Goal: Information Seeking & Learning: Find specific fact

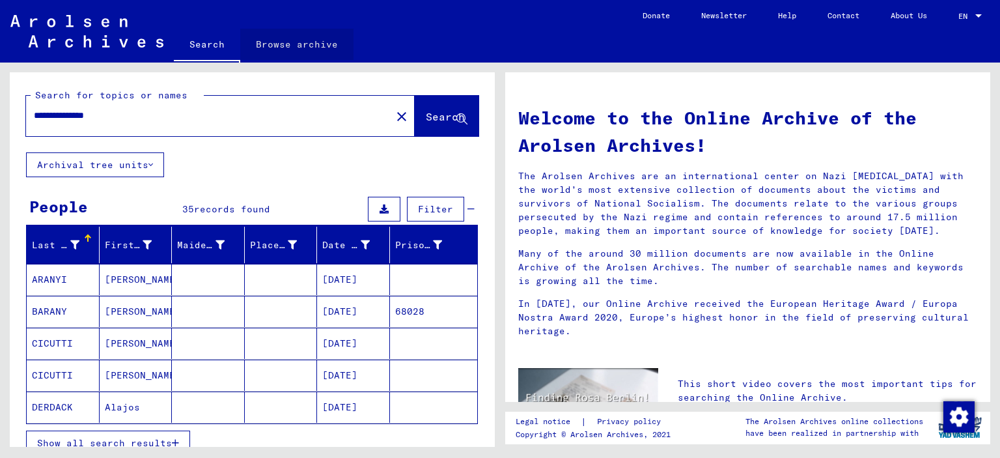
click at [305, 45] on link "Browse archive" at bounding box center [296, 44] width 113 height 31
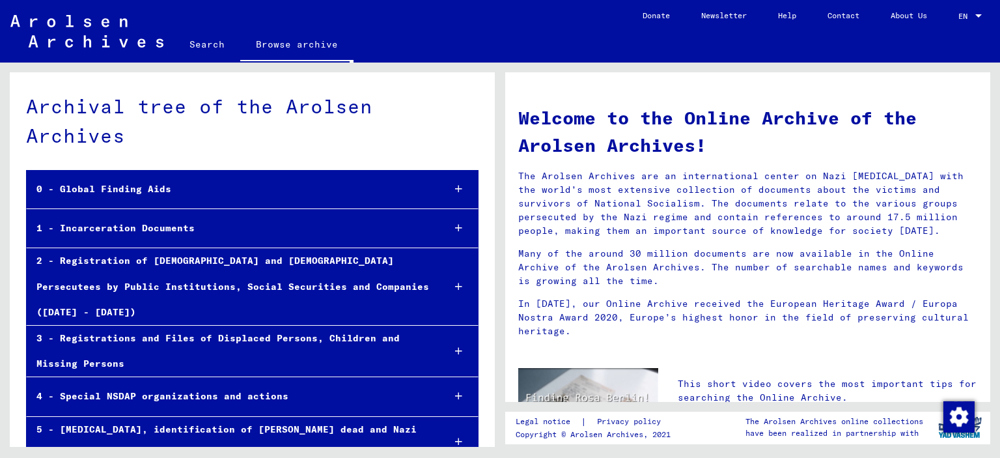
click at [191, 40] on link "Search" at bounding box center [207, 44] width 66 height 31
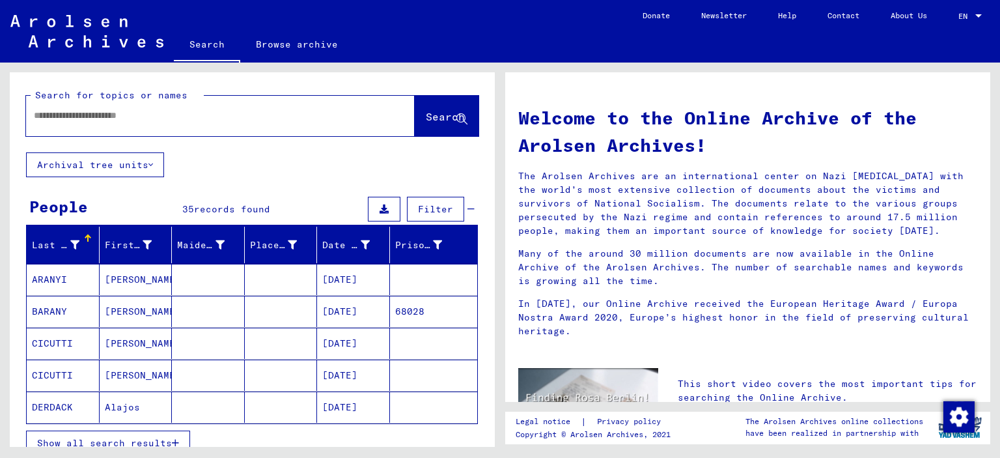
click at [174, 102] on div "Search for topics or names" at bounding box center [117, 96] width 173 height 14
click at [179, 120] on input "text" at bounding box center [205, 116] width 342 height 14
type input "*****"
click at [435, 116] on span "Search" at bounding box center [445, 116] width 39 height 13
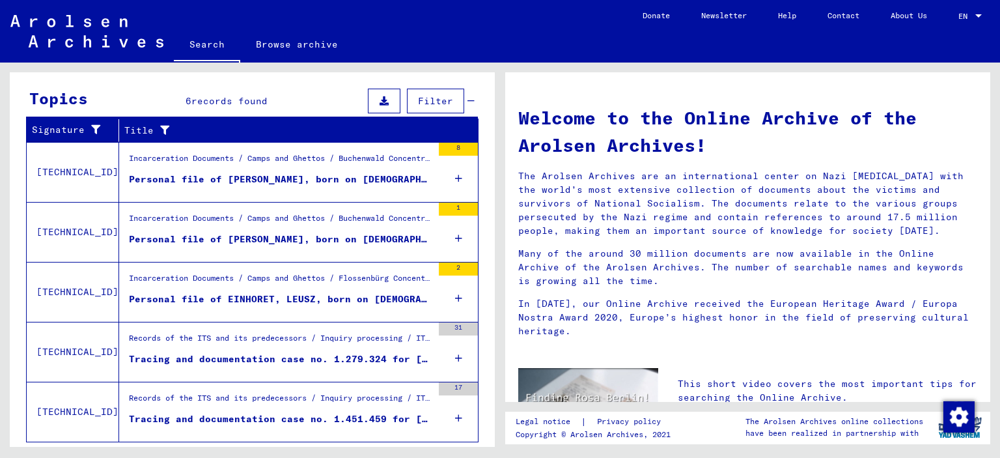
scroll to position [448, 0]
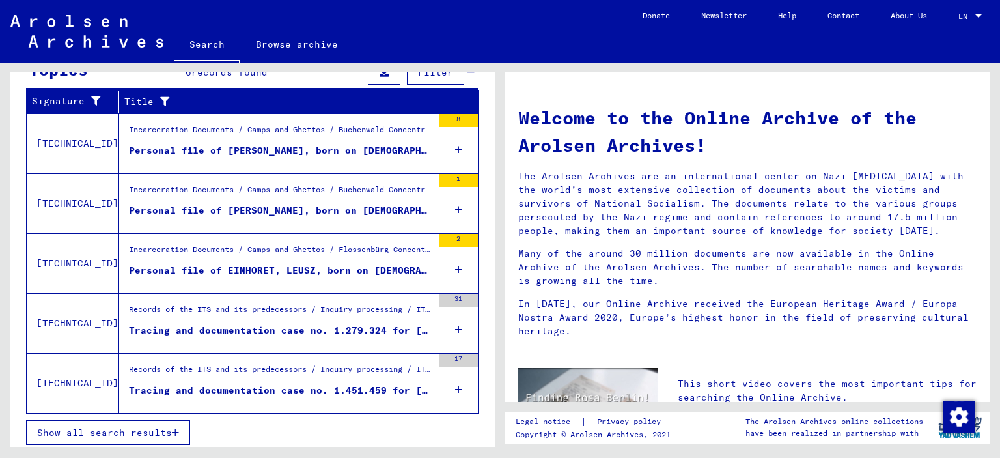
click at [135, 434] on button "Show all search results" at bounding box center [108, 432] width 164 height 25
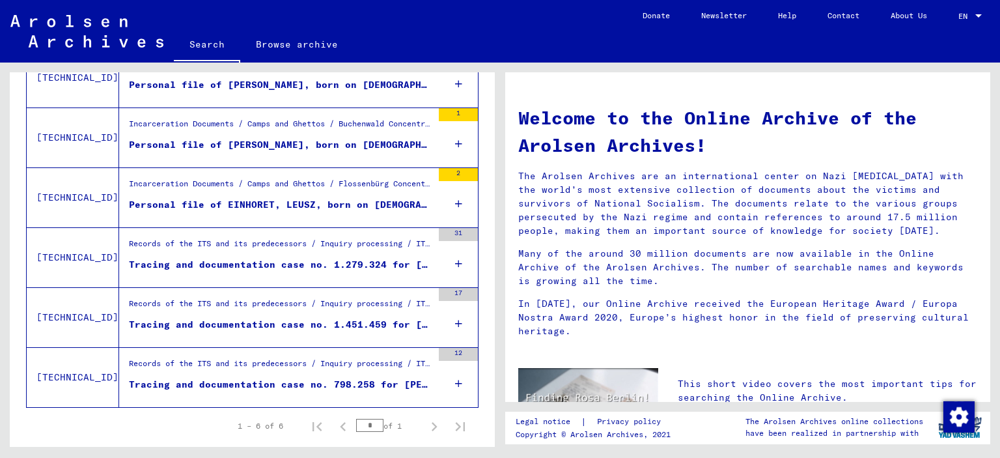
scroll to position [311, 0]
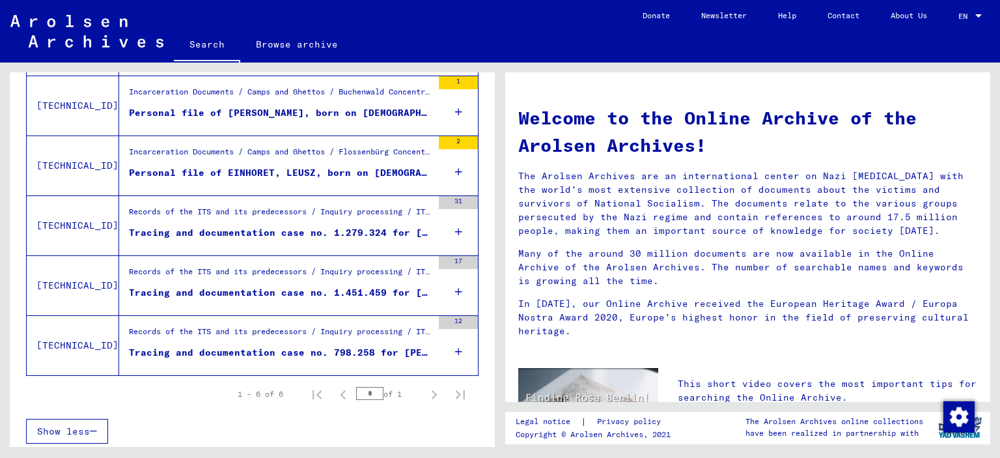
click at [460, 347] on icon at bounding box center [458, 352] width 7 height 46
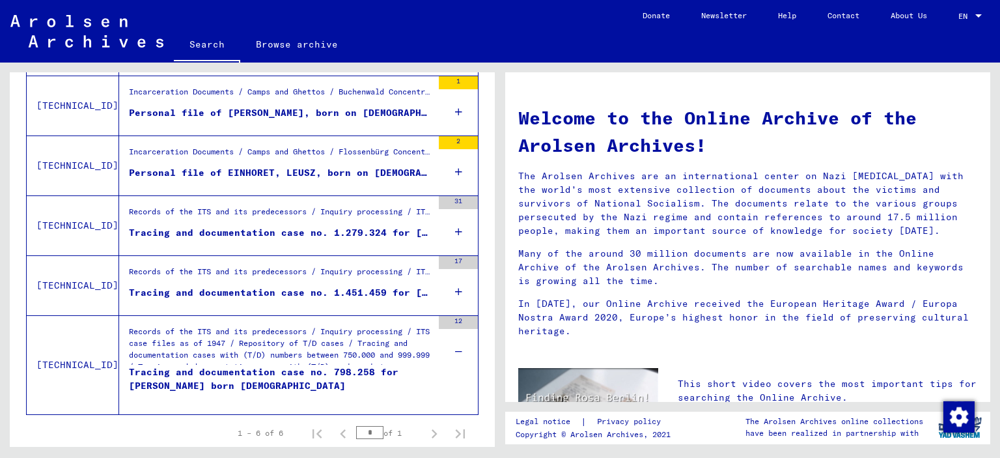
click at [457, 290] on icon at bounding box center [458, 292] width 7 height 46
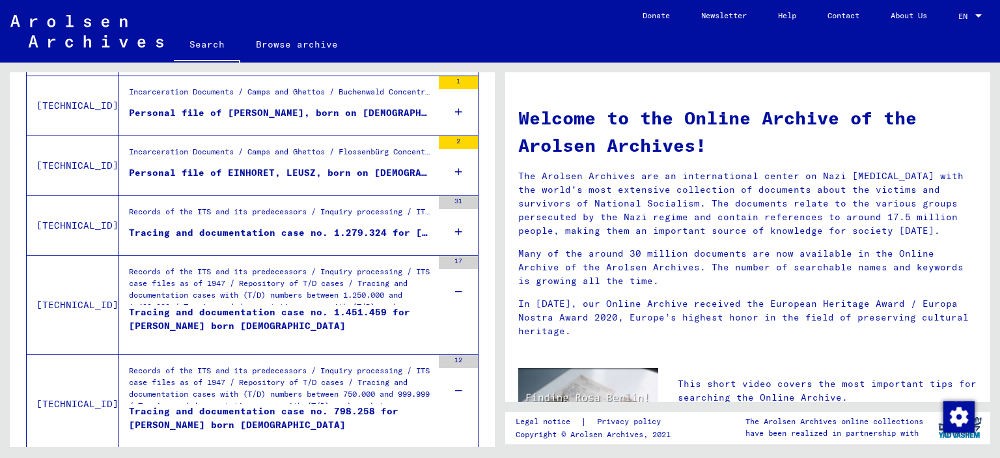
click at [218, 320] on div "Tracing and documentation case no. 1.451.459 for [PERSON_NAME] born [DEMOGRAPHI…" at bounding box center [280, 324] width 303 height 39
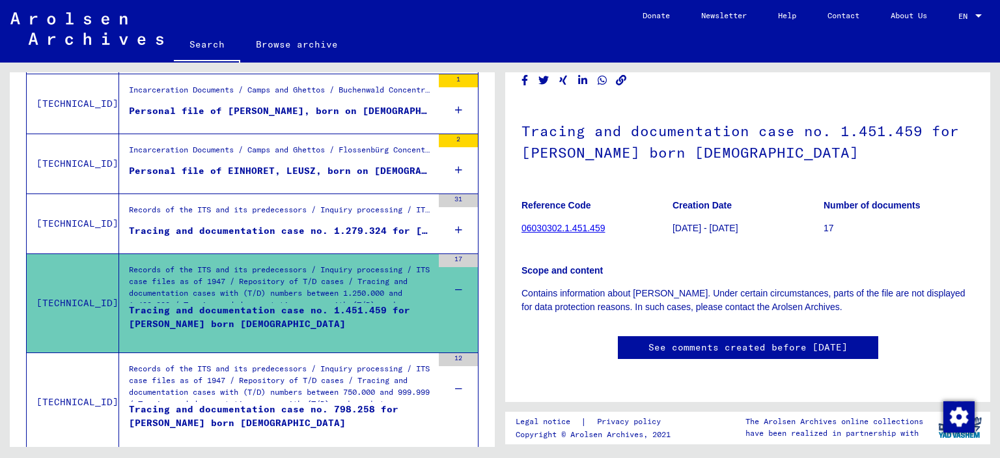
scroll to position [143, 0]
drag, startPoint x: 914, startPoint y: 212, endPoint x: 517, endPoint y: 191, distance: 397.2
click at [517, 191] on yv-its-full-details "6 Records of the ITS and its predecessors / 6.3 Inquiry processing / 6.3.3 ITS …" at bounding box center [747, 213] width 485 height 343
drag, startPoint x: 832, startPoint y: 204, endPoint x: 714, endPoint y: 210, distance: 118.6
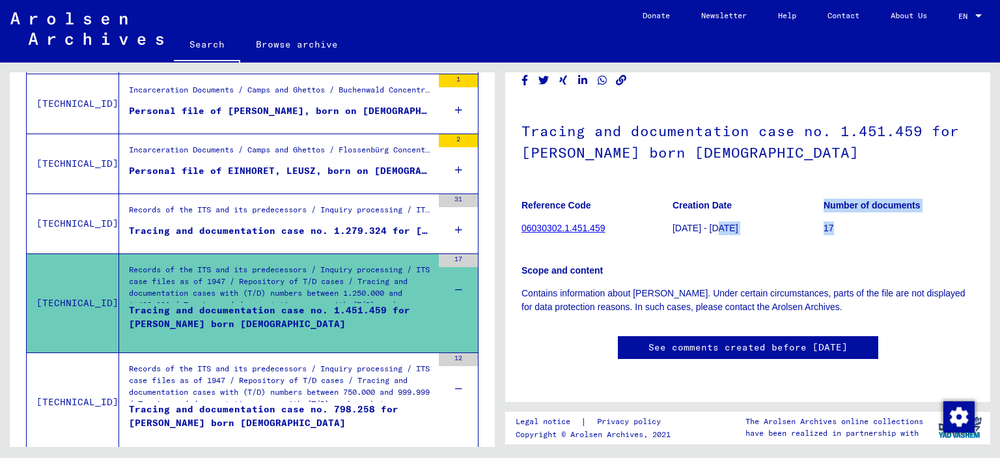
click at [824, 207] on mat-grid-tile "Number of documents 17" at bounding box center [899, 219] width 150 height 59
click at [582, 223] on link "06030302.1.451.459" at bounding box center [563, 228] width 83 height 10
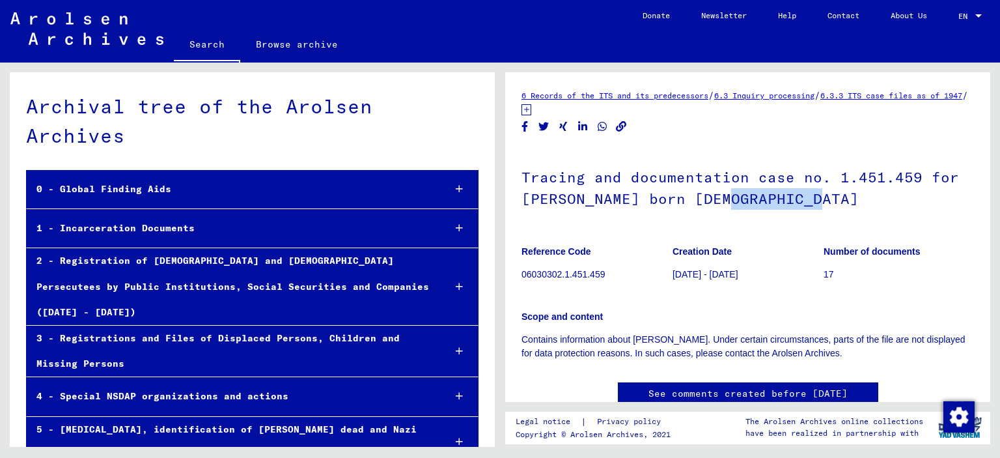
drag, startPoint x: 815, startPoint y: 204, endPoint x: 723, endPoint y: 204, distance: 91.8
click at [723, 204] on h1 "Tracing and documentation case no. 1.451.459 for [PERSON_NAME] born [DEMOGRAPHI…" at bounding box center [748, 186] width 453 height 79
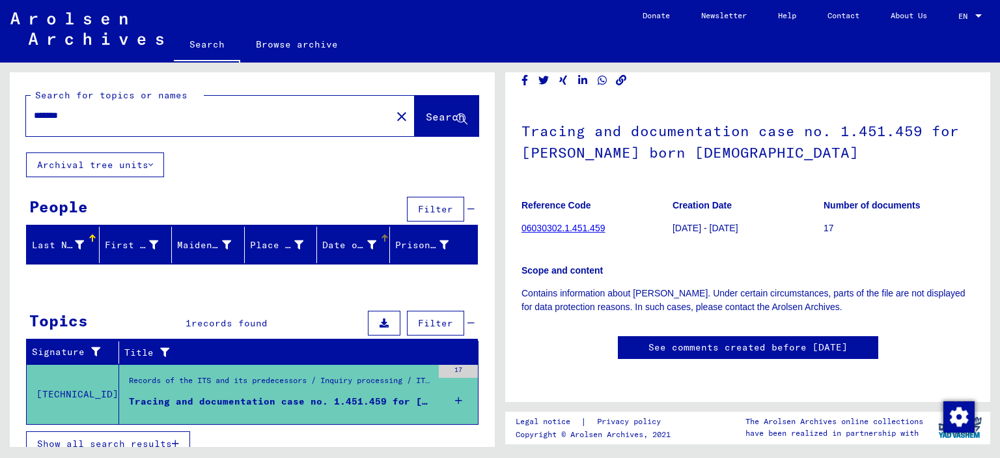
scroll to position [13, 0]
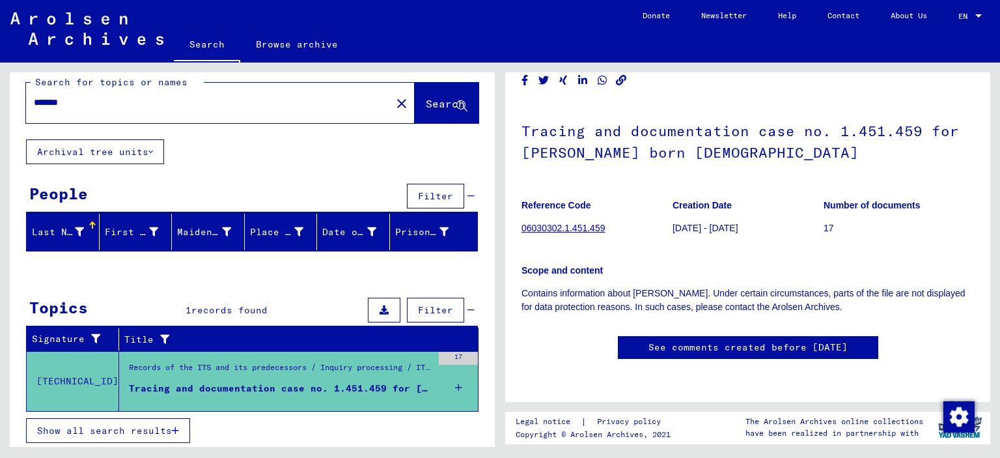
click at [460, 384] on icon at bounding box center [458, 388] width 7 height 46
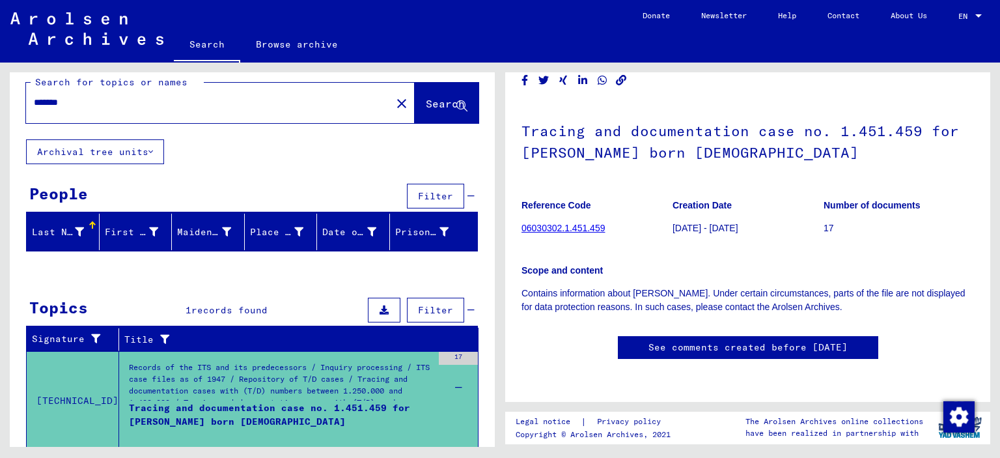
scroll to position [52, 0]
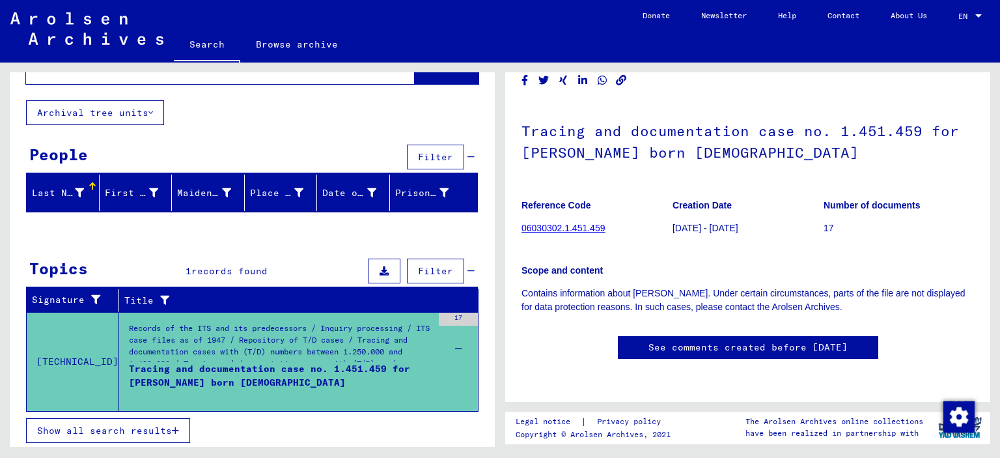
click at [155, 432] on span "Show all search results" at bounding box center [104, 431] width 135 height 12
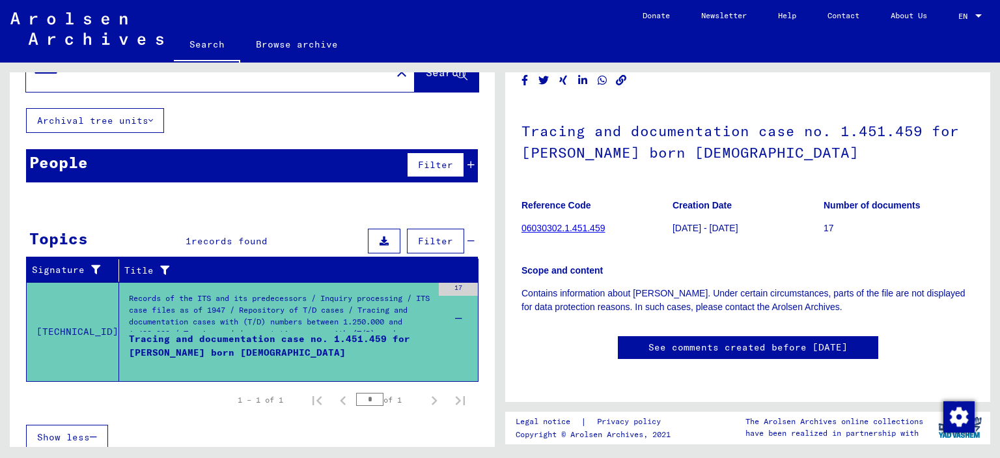
scroll to position [39, 0]
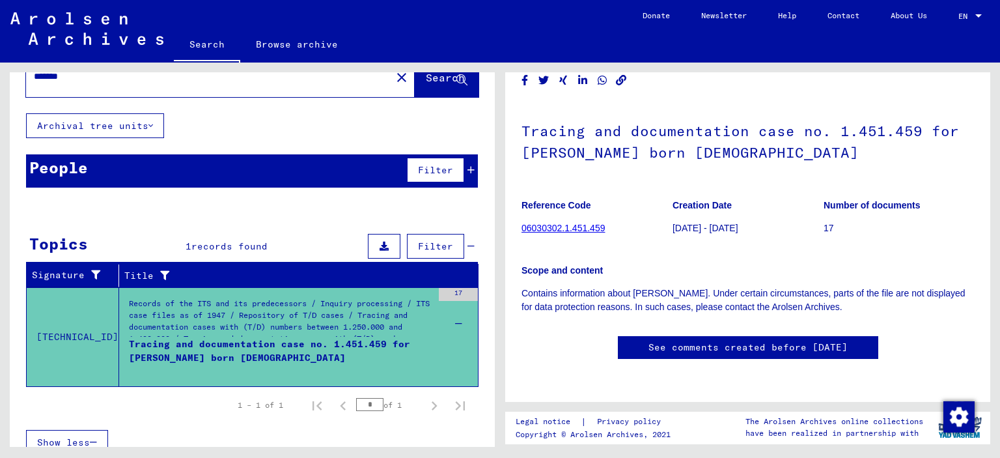
click at [165, 348] on div "Tracing and documentation case no. 1.451.459 for [PERSON_NAME] born [DEMOGRAPHI…" at bounding box center [280, 356] width 303 height 39
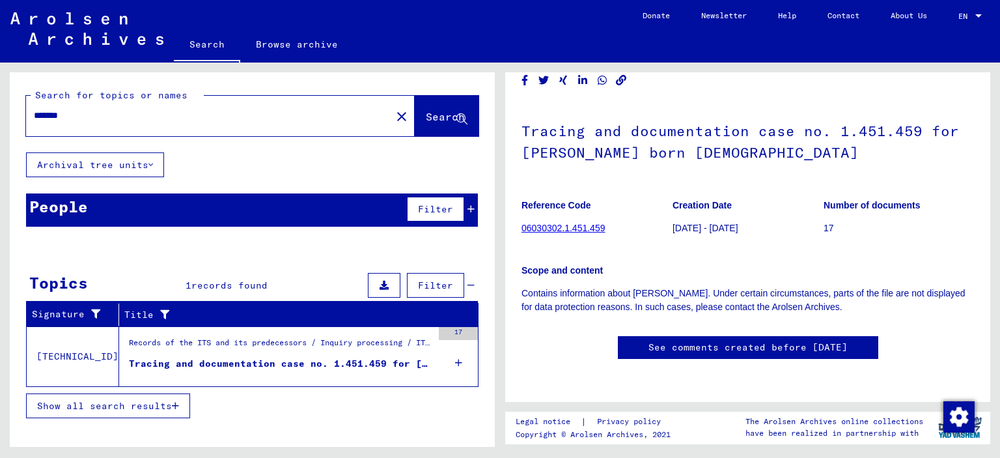
click at [460, 361] on icon at bounding box center [458, 363] width 7 height 46
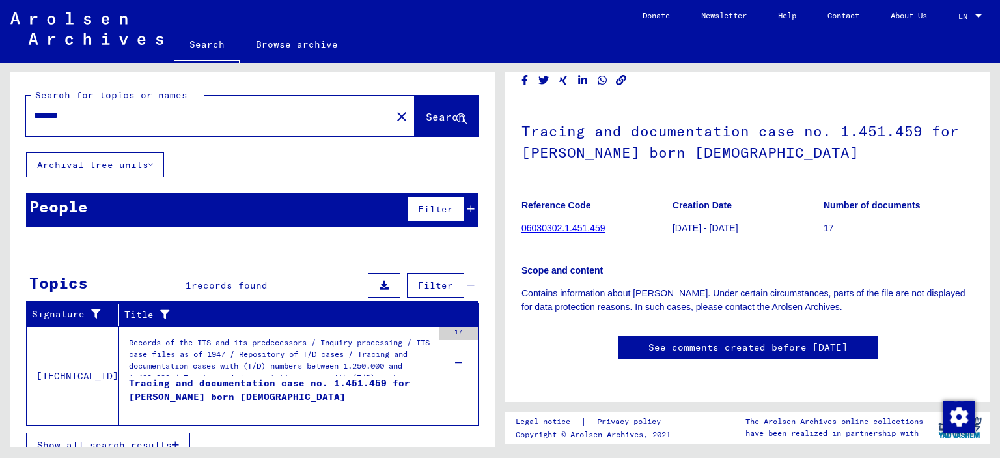
click at [987, 13] on link "EN EN" at bounding box center [971, 15] width 57 height 31
click at [979, 19] on div at bounding box center [979, 16] width 12 height 9
click at [979, 19] on span "English" at bounding box center [956, 23] width 53 height 23
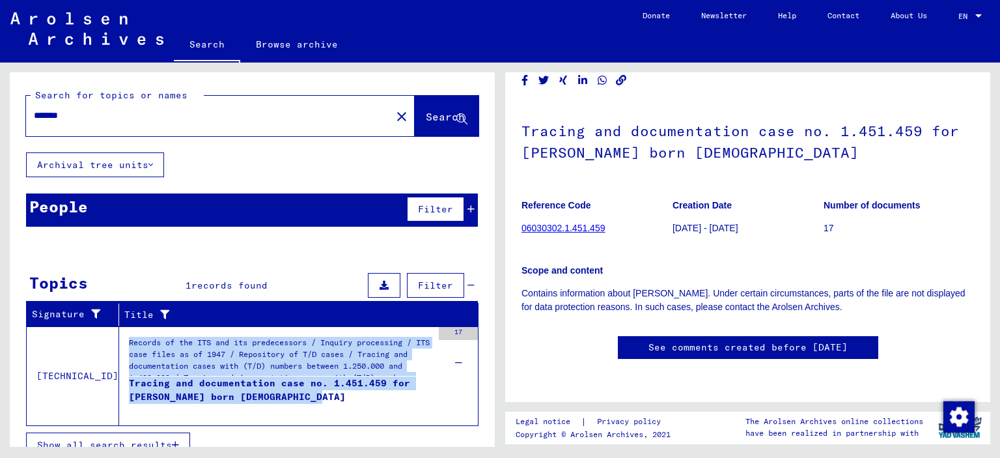
drag, startPoint x: 338, startPoint y: 401, endPoint x: 124, endPoint y: 326, distance: 226.8
click at [129, 376] on mat-grid-tile "Tracing and documentation case no. 1.451.459 for [PERSON_NAME] born [DEMOGRAPHI…" at bounding box center [280, 395] width 303 height 39
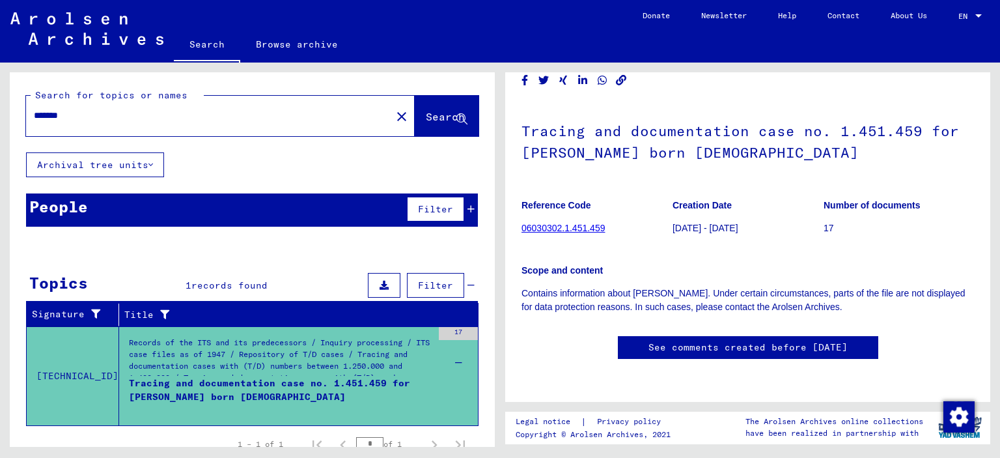
click at [940, 336] on yv-its-disqus "See comments created before [DATE]" at bounding box center [748, 360] width 453 height 49
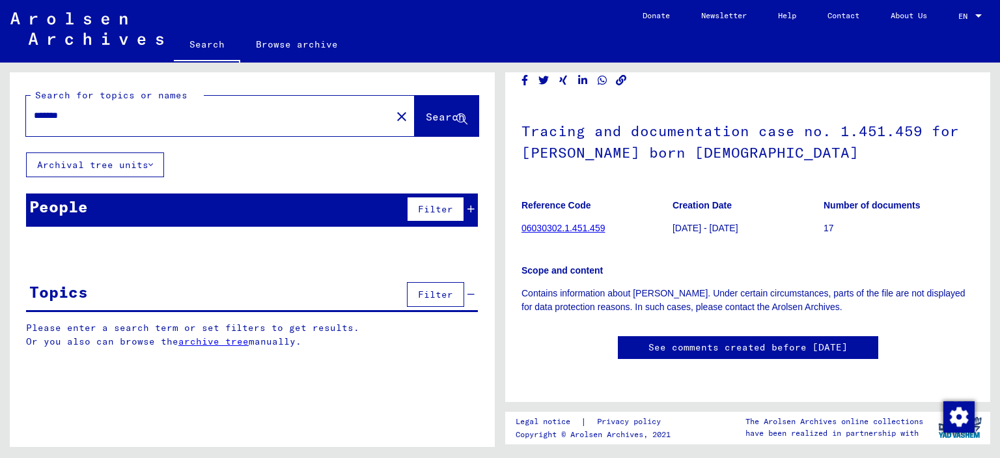
type input "*****"
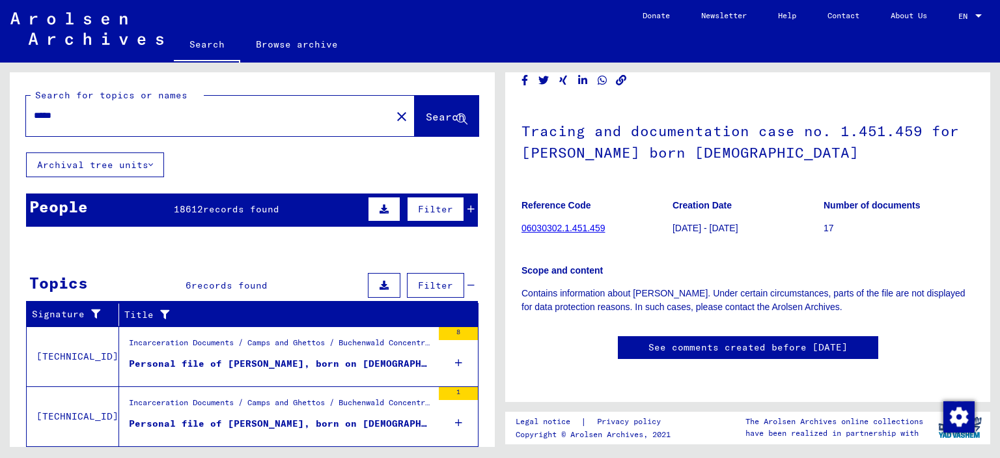
drag, startPoint x: 197, startPoint y: 23, endPoint x: 397, endPoint y: -5, distance: 202.5
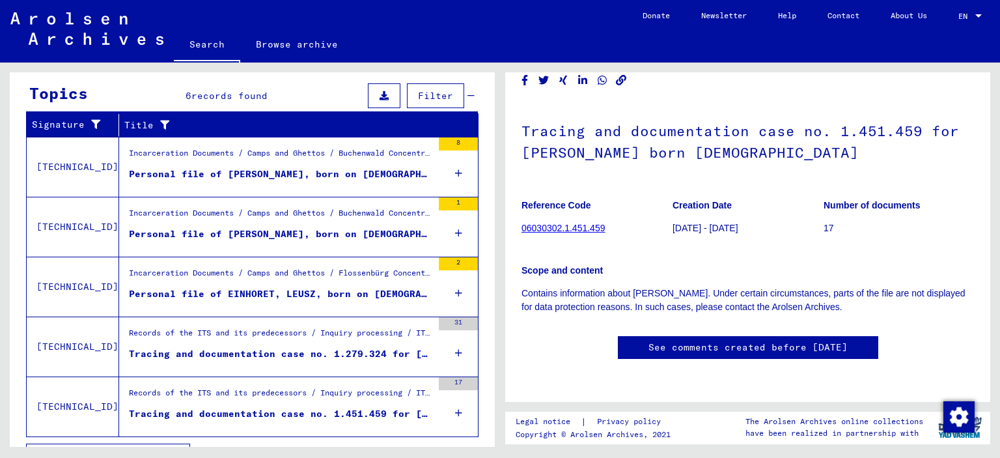
scroll to position [214, 0]
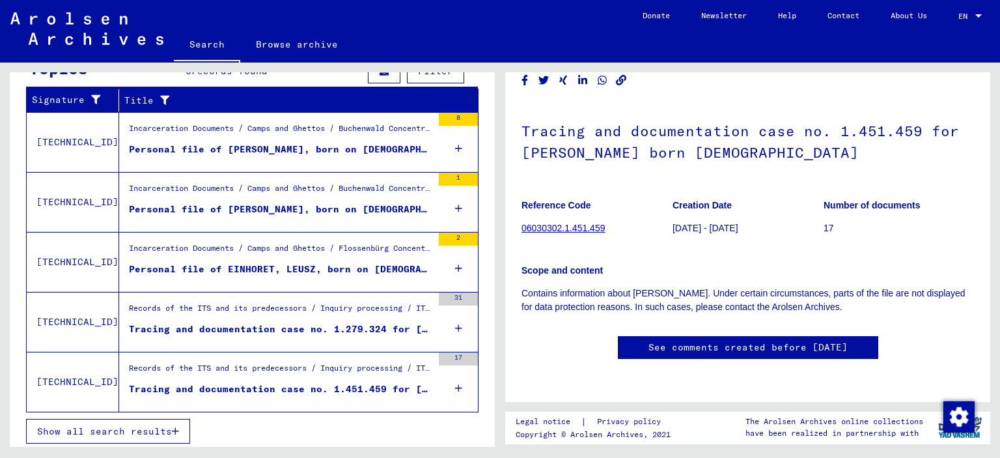
click at [457, 328] on icon at bounding box center [458, 328] width 7 height 46
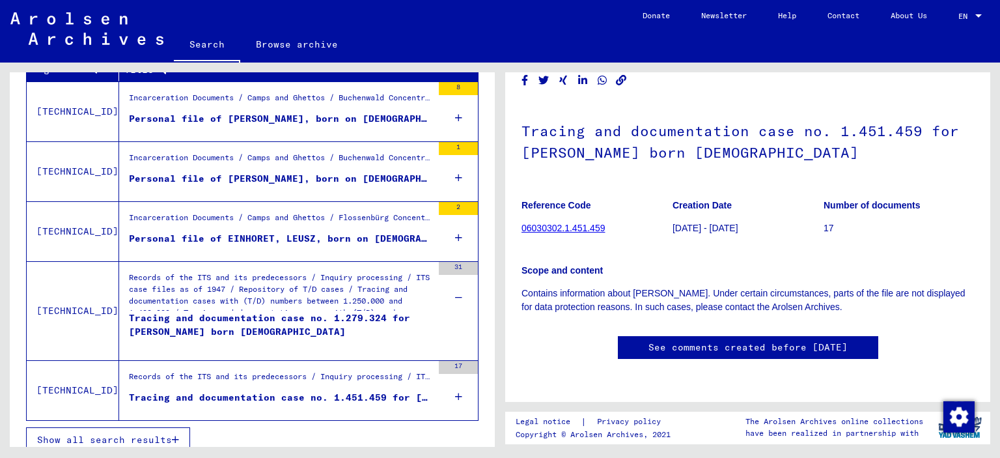
scroll to position [253, 0]
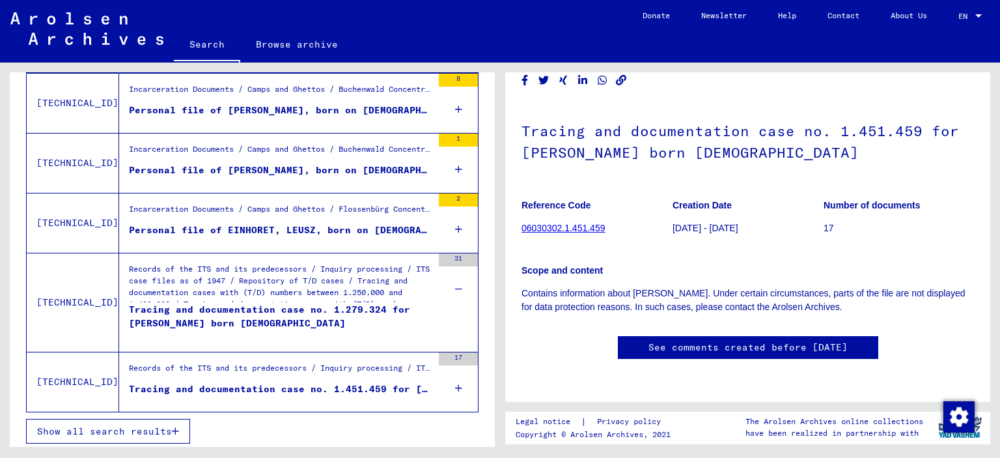
click at [460, 385] on icon at bounding box center [458, 388] width 7 height 46
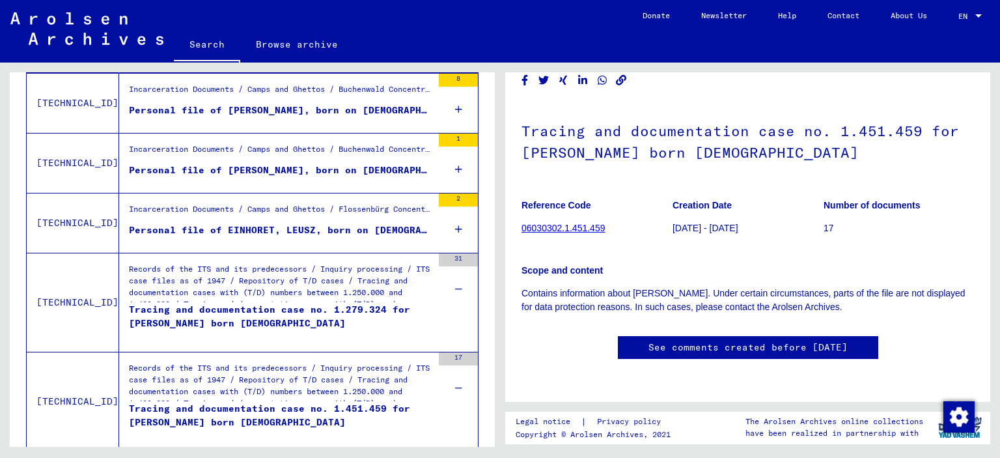
click at [462, 165] on mat-cell at bounding box center [434, 157] width 88 height 32
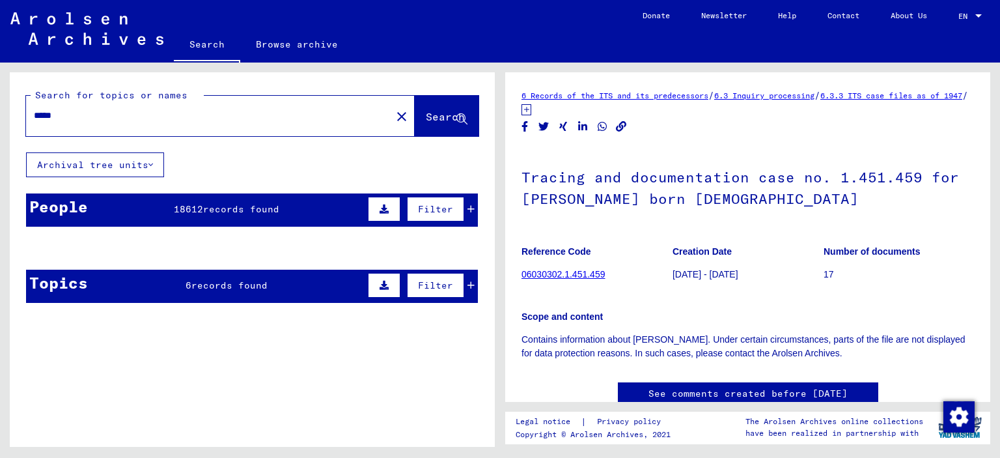
drag, startPoint x: 447, startPoint y: 117, endPoint x: 444, endPoint y: 123, distance: 7.3
click at [447, 119] on span "Search" at bounding box center [445, 116] width 39 height 13
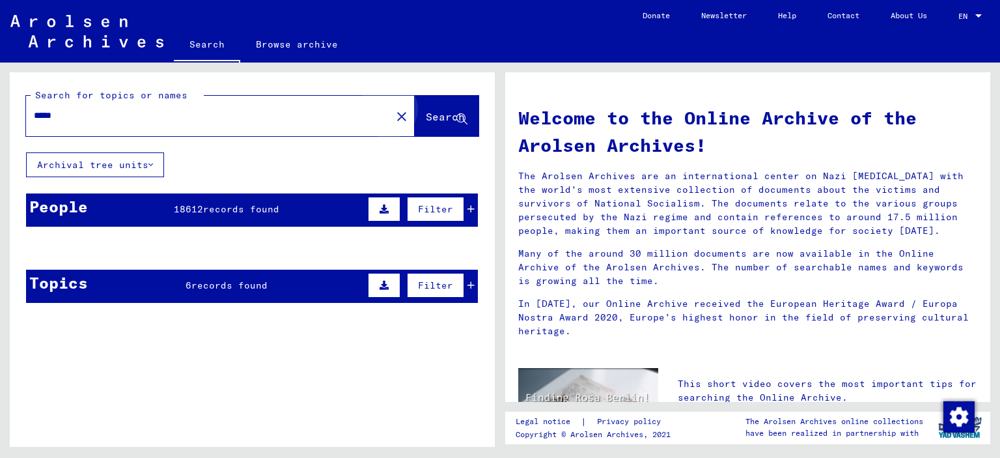
click at [442, 125] on button "Search" at bounding box center [447, 116] width 64 height 40
click at [426, 113] on span "Search" at bounding box center [445, 116] width 39 height 13
